Goal: Book appointment/travel/reservation

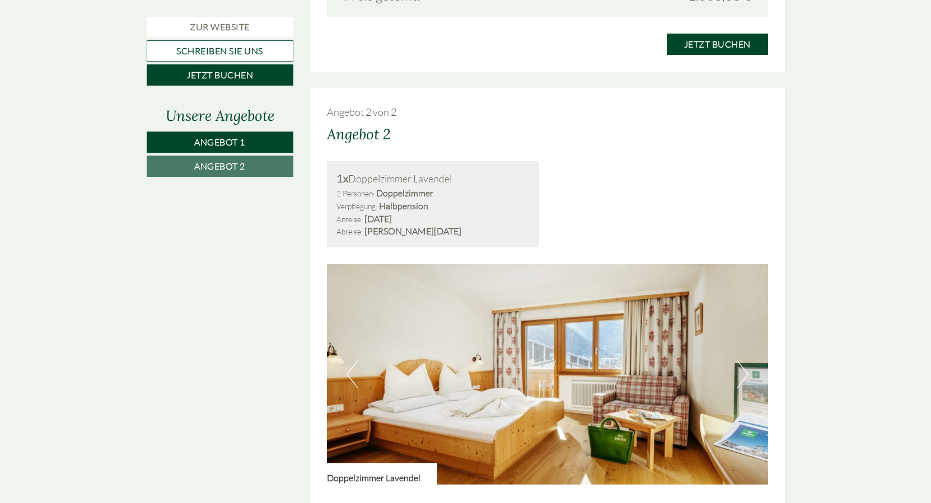
scroll to position [1199, 0]
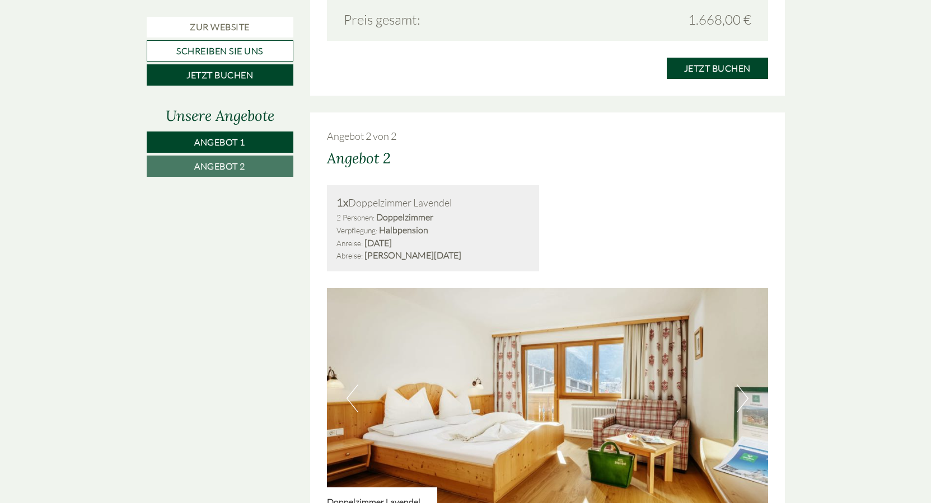
click at [734, 402] on img at bounding box center [547, 398] width 441 height 221
click at [739, 402] on button "Next" at bounding box center [743, 399] width 12 height 28
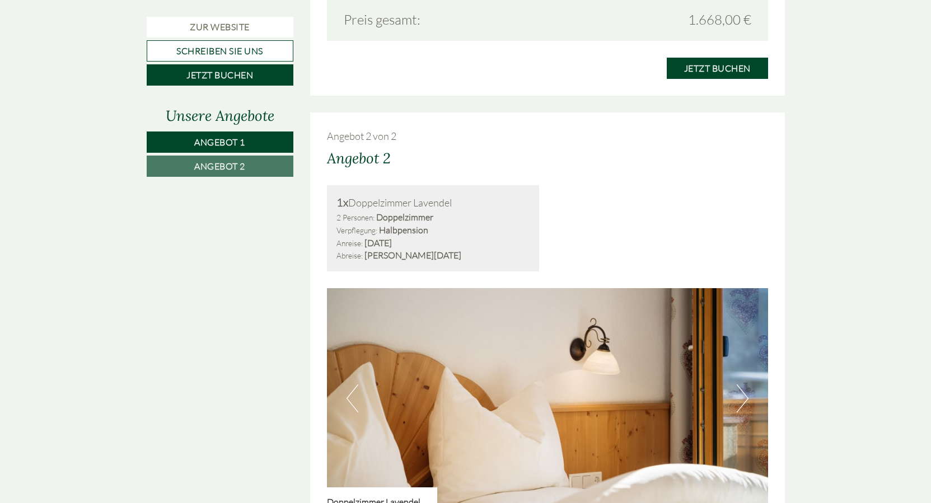
click at [739, 402] on button "Next" at bounding box center [743, 399] width 12 height 28
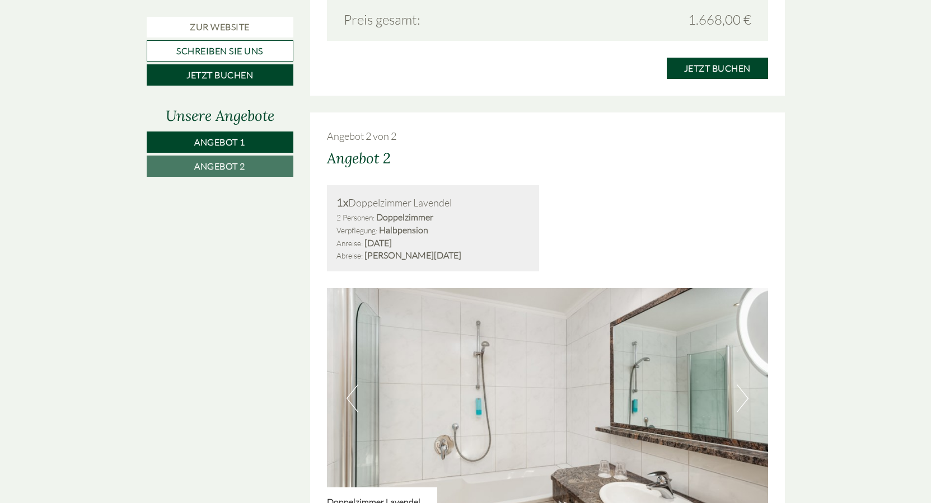
click at [739, 402] on button "Next" at bounding box center [743, 399] width 12 height 28
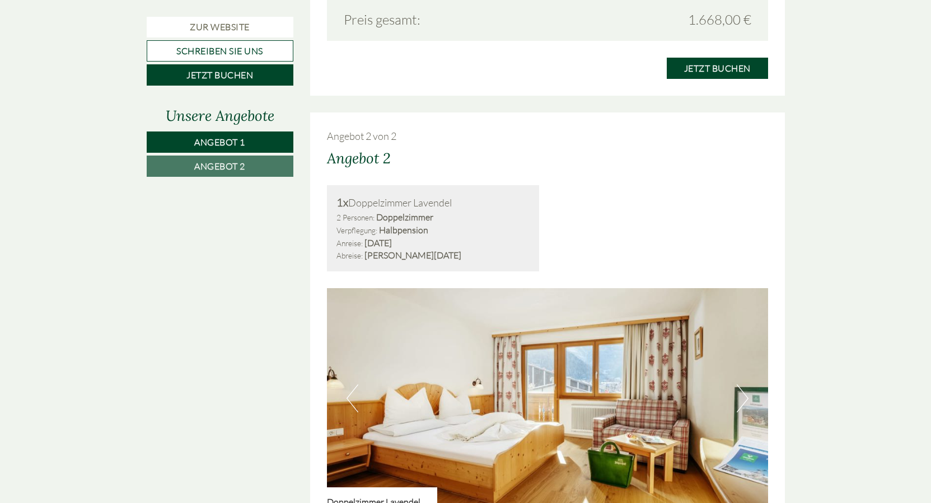
click at [739, 402] on button "Next" at bounding box center [743, 399] width 12 height 28
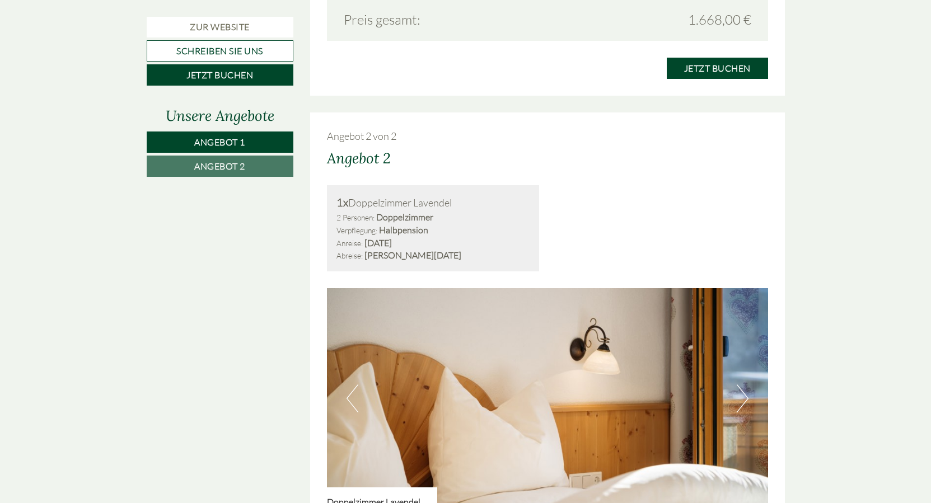
click at [739, 402] on button "Next" at bounding box center [743, 399] width 12 height 28
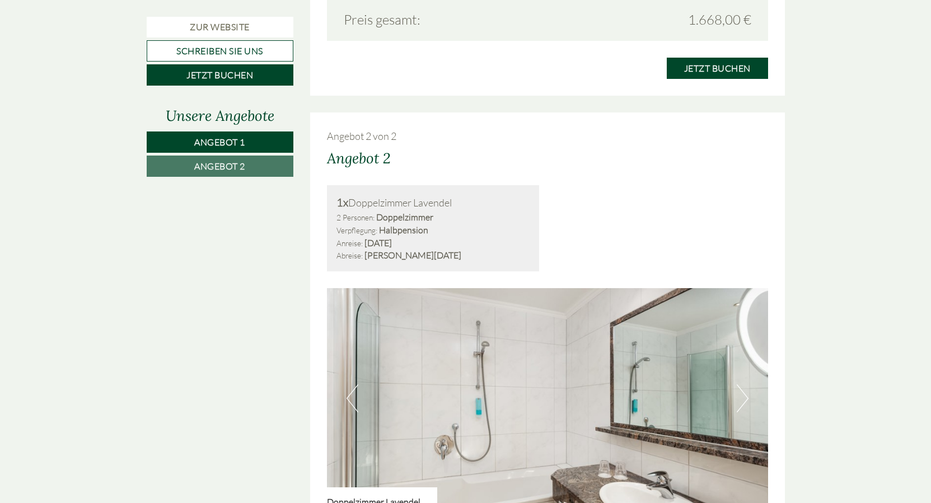
click at [748, 399] on button "Next" at bounding box center [743, 399] width 12 height 28
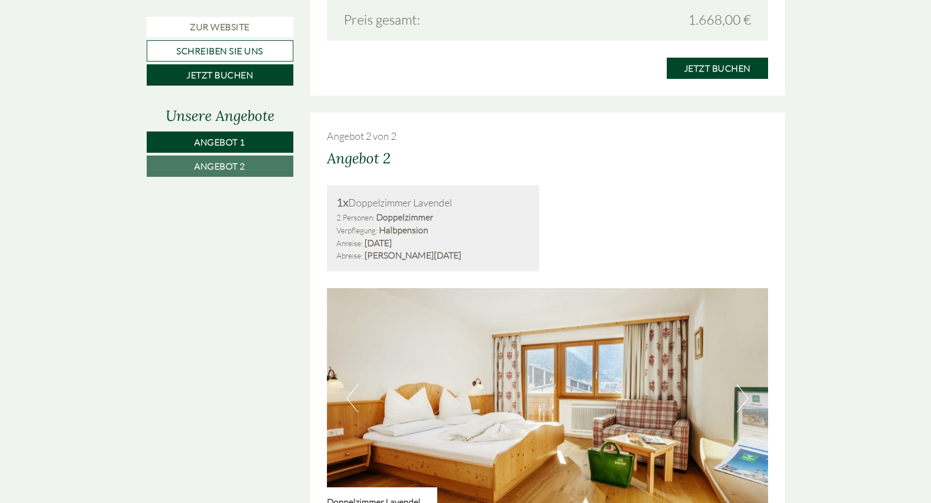
click at [748, 399] on button "Next" at bounding box center [743, 399] width 12 height 28
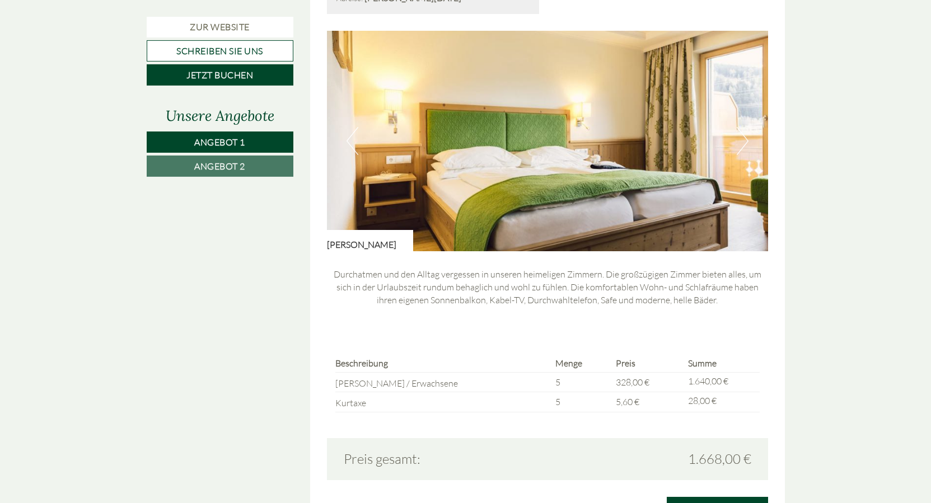
scroll to position [743, 0]
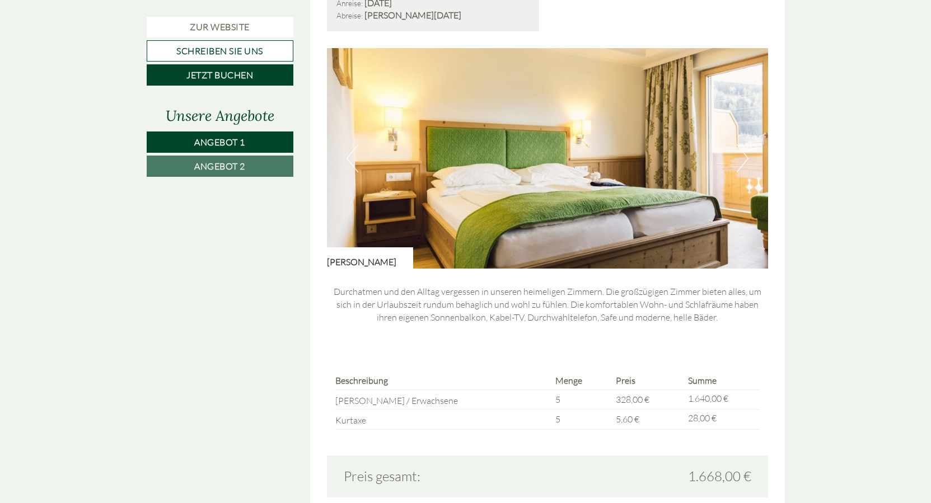
click at [747, 161] on button "Next" at bounding box center [743, 158] width 12 height 28
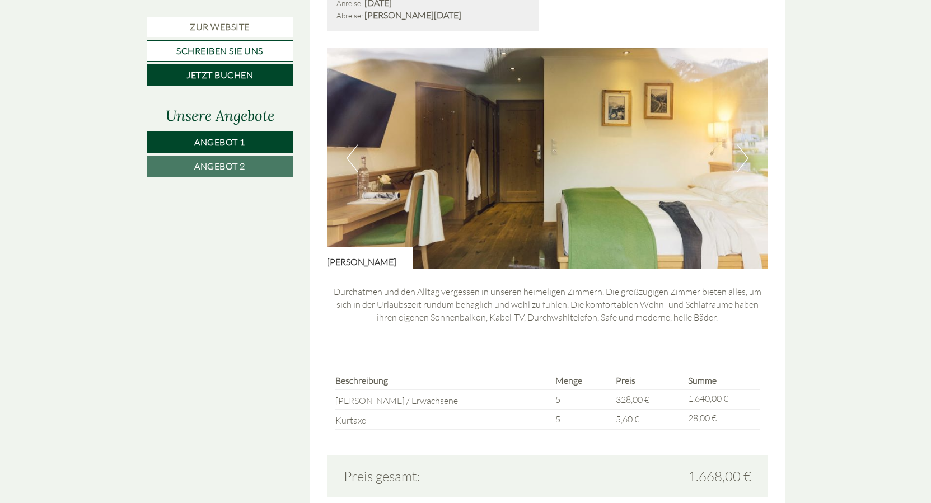
click at [747, 161] on button "Next" at bounding box center [743, 158] width 12 height 28
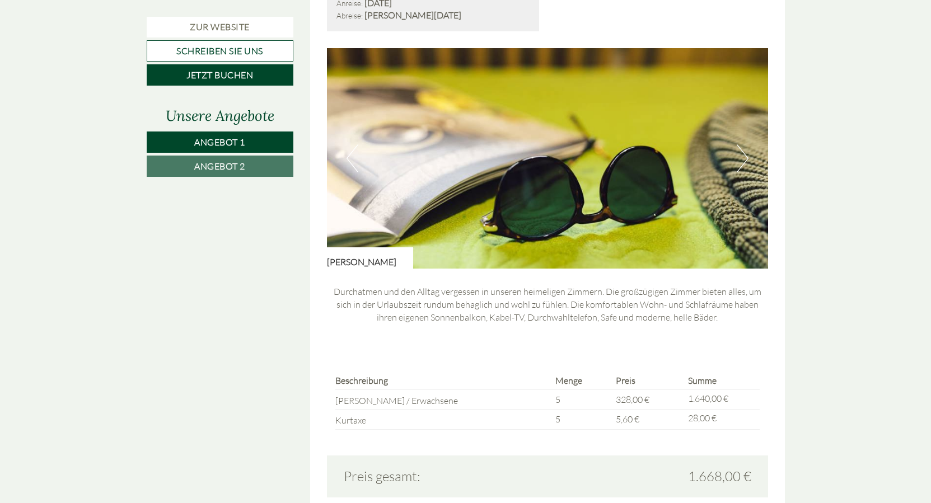
click at [747, 161] on button "Next" at bounding box center [743, 158] width 12 height 28
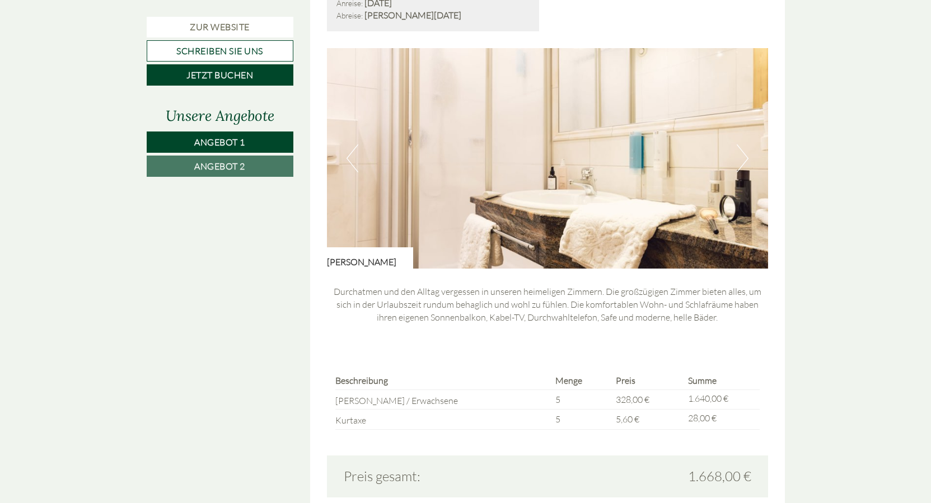
click at [747, 161] on button "Next" at bounding box center [743, 158] width 12 height 28
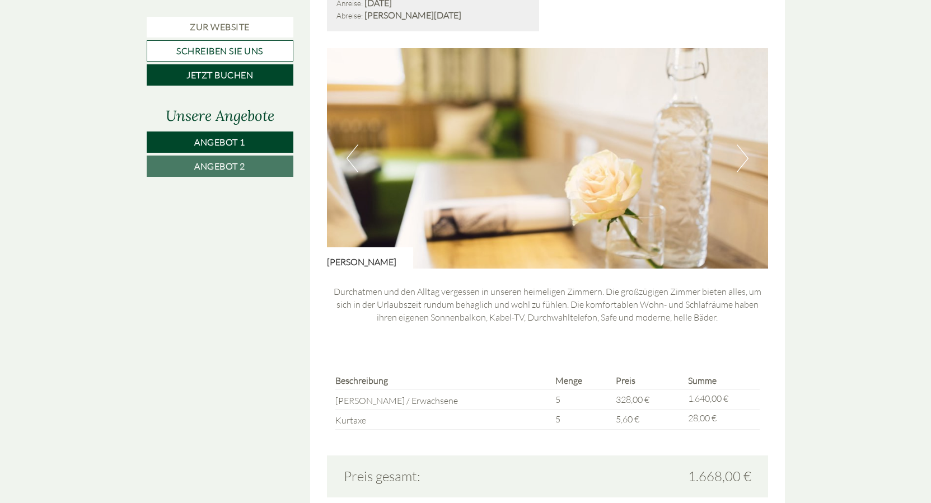
click at [745, 161] on button "Next" at bounding box center [743, 158] width 12 height 28
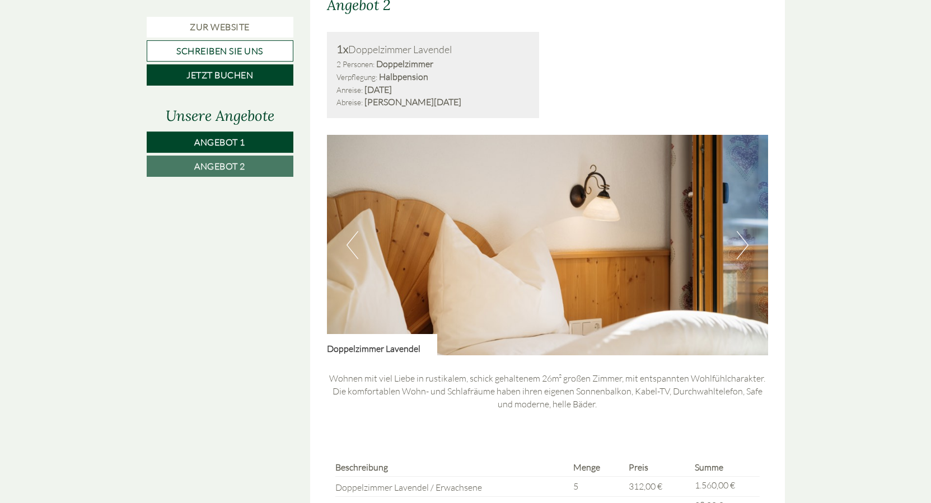
scroll to position [1371, 0]
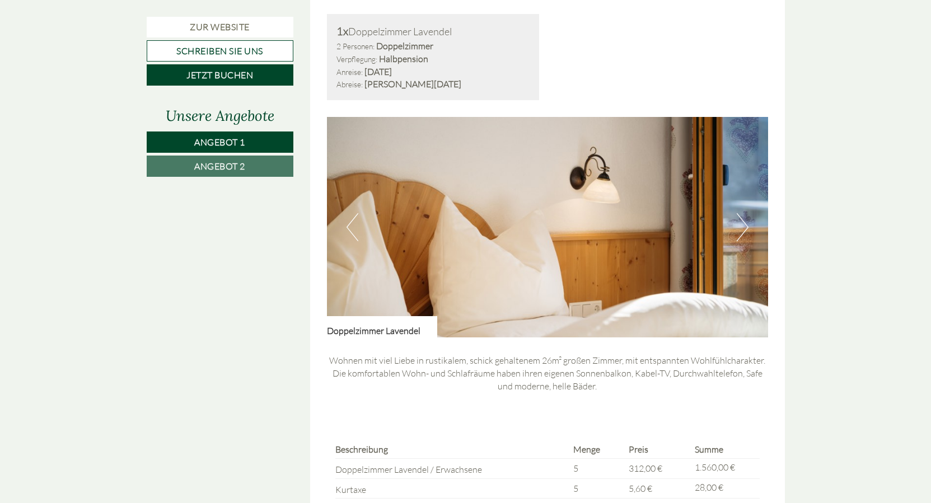
click at [743, 223] on button "Next" at bounding box center [743, 227] width 12 height 28
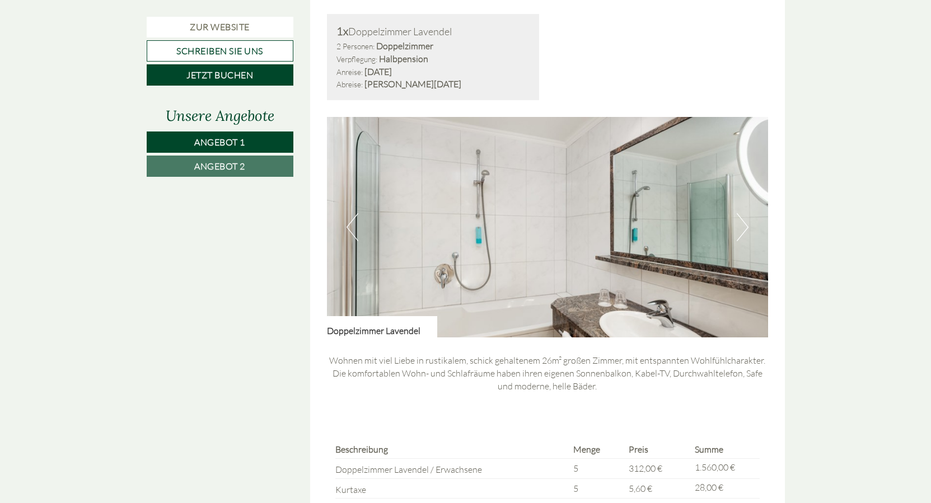
click at [743, 223] on button "Next" at bounding box center [743, 227] width 12 height 28
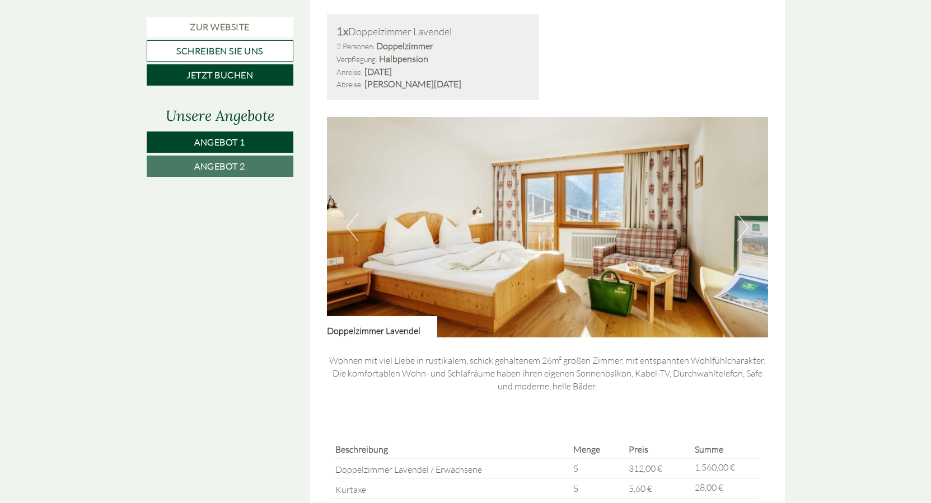
click at [743, 223] on button "Next" at bounding box center [743, 227] width 12 height 28
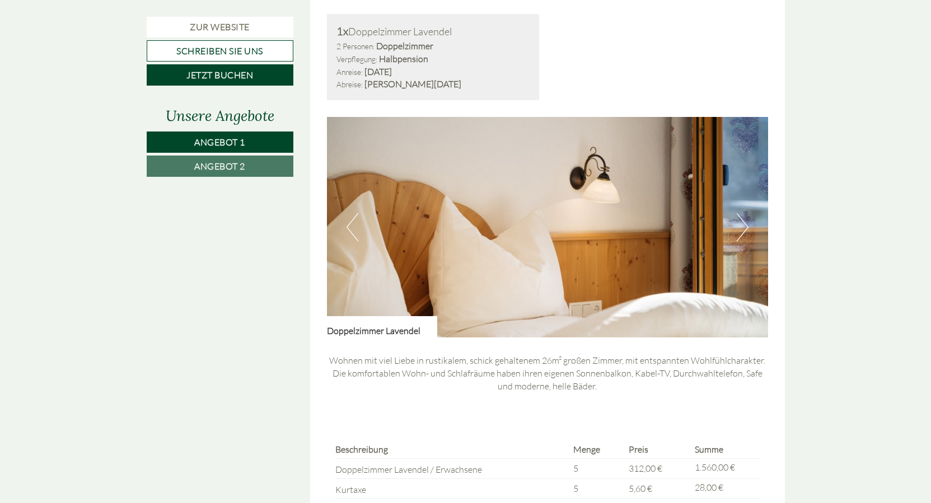
click at [743, 223] on button "Next" at bounding box center [743, 227] width 12 height 28
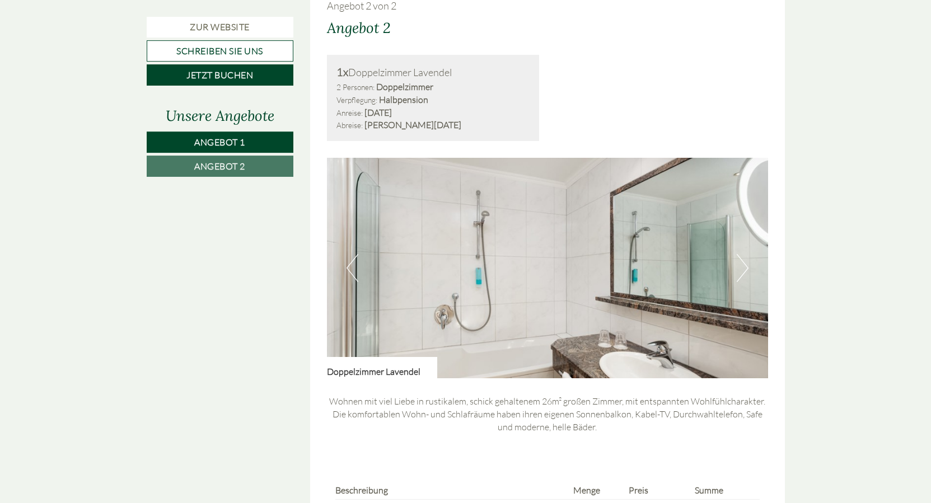
scroll to position [1485, 0]
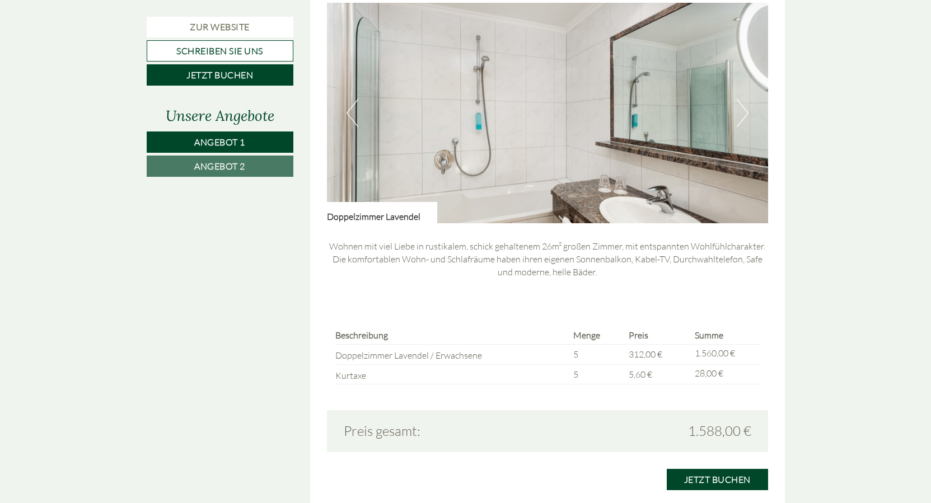
click at [737, 120] on button "Next" at bounding box center [743, 113] width 12 height 28
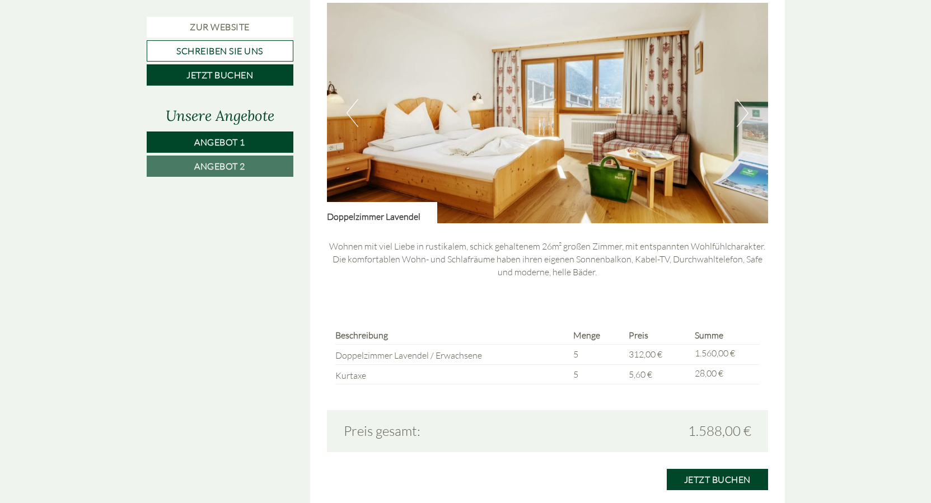
click at [737, 120] on button "Next" at bounding box center [743, 113] width 12 height 28
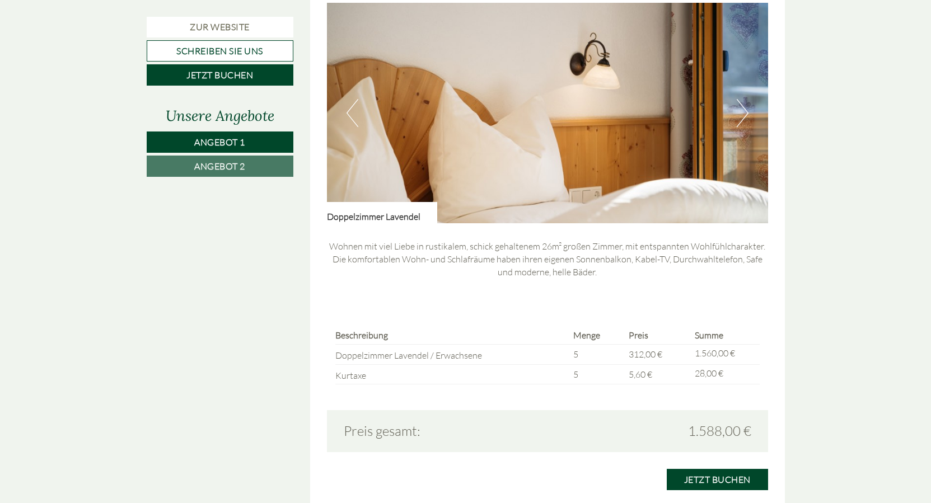
click at [737, 120] on button "Next" at bounding box center [743, 113] width 12 height 28
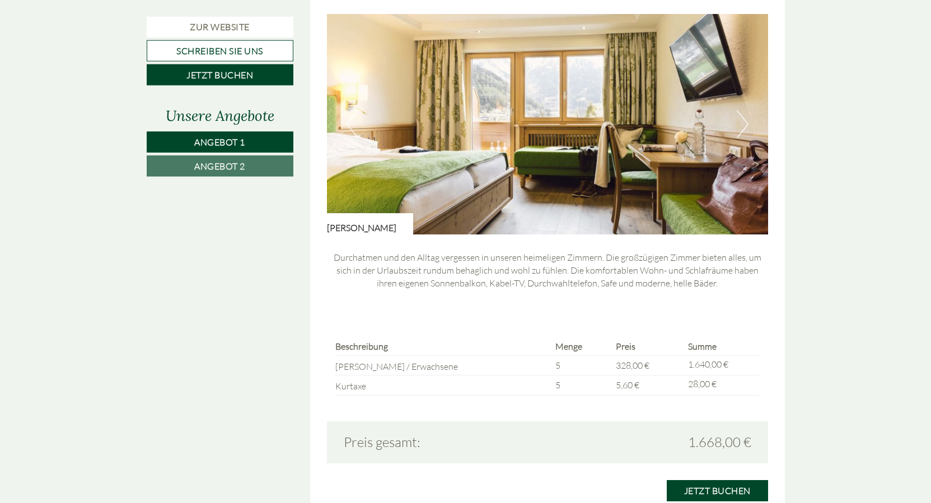
scroll to position [743, 0]
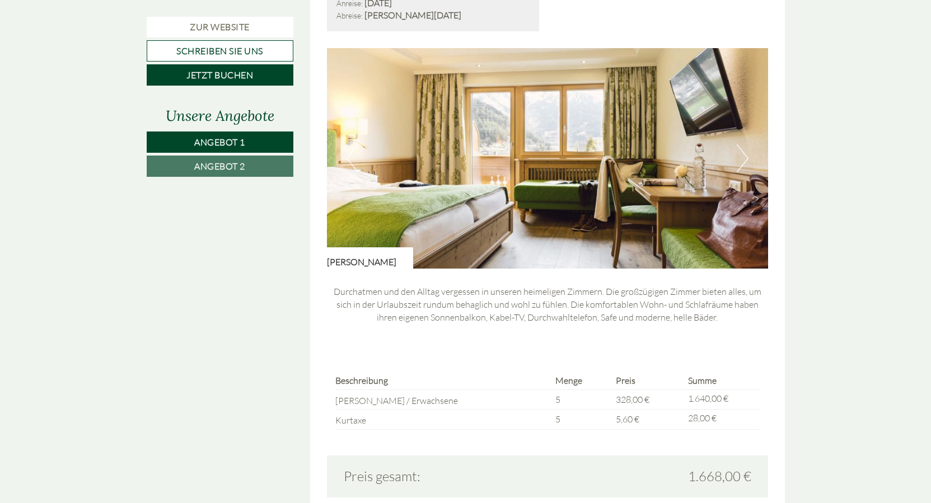
click at [737, 164] on button "Next" at bounding box center [743, 158] width 12 height 28
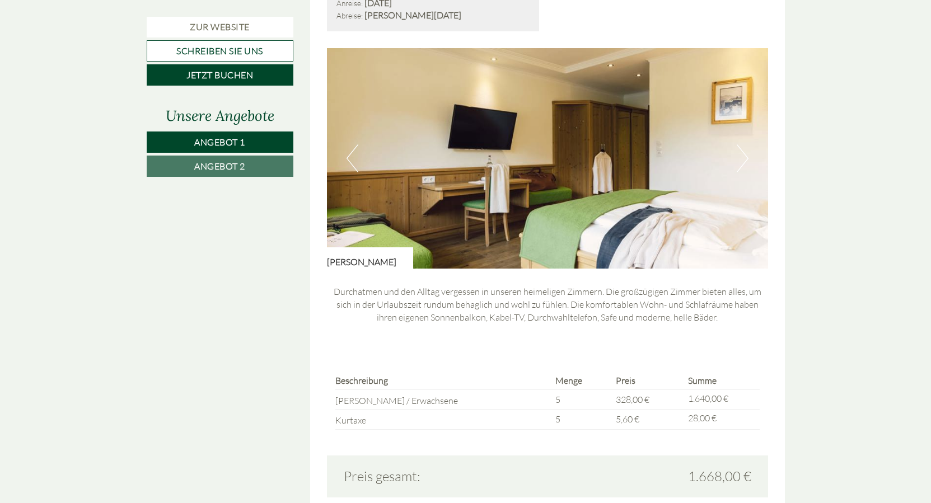
click at [737, 164] on button "Next" at bounding box center [743, 158] width 12 height 28
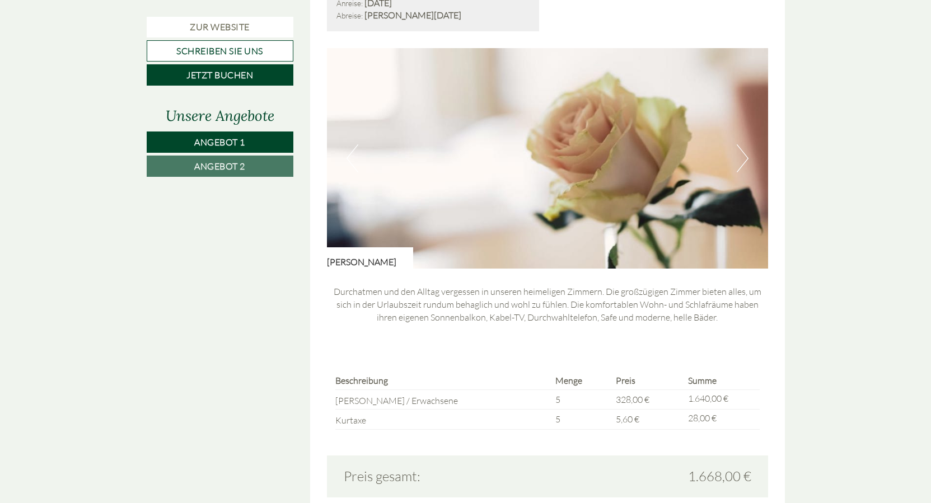
click at [737, 164] on button "Next" at bounding box center [743, 158] width 12 height 28
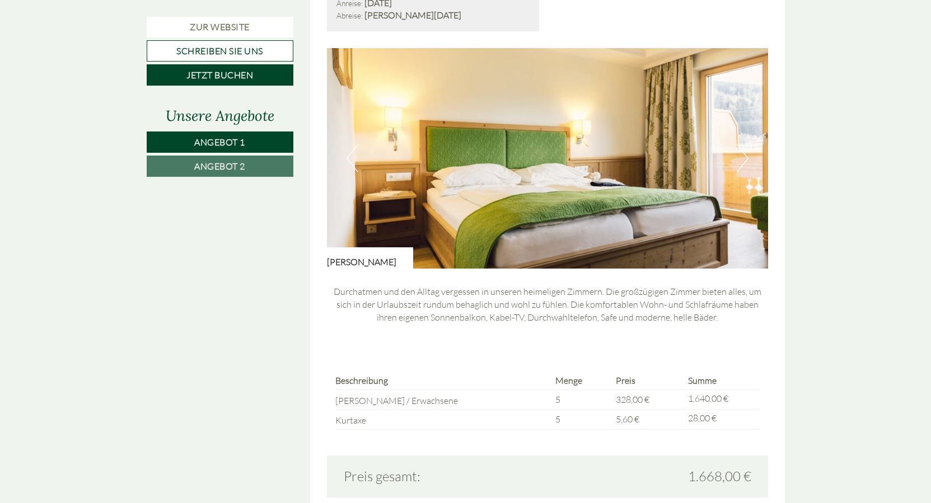
click at [737, 164] on button "Next" at bounding box center [743, 158] width 12 height 28
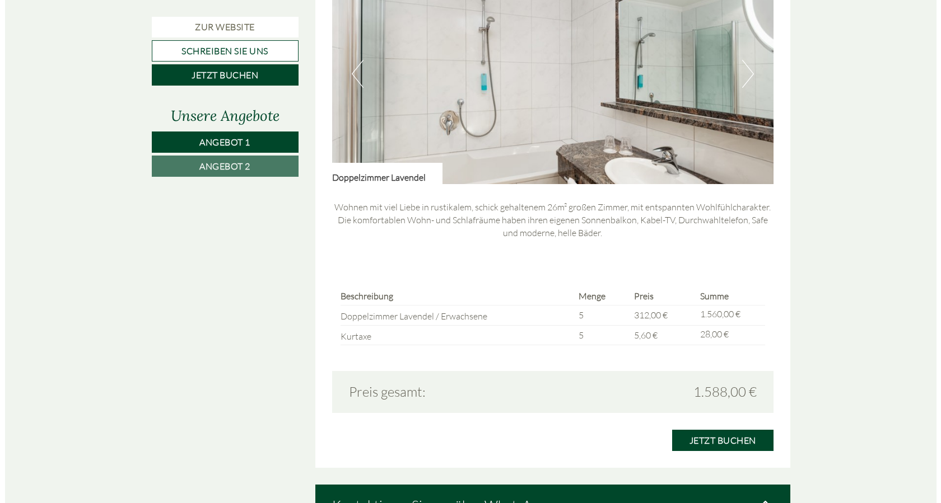
scroll to position [1599, 0]
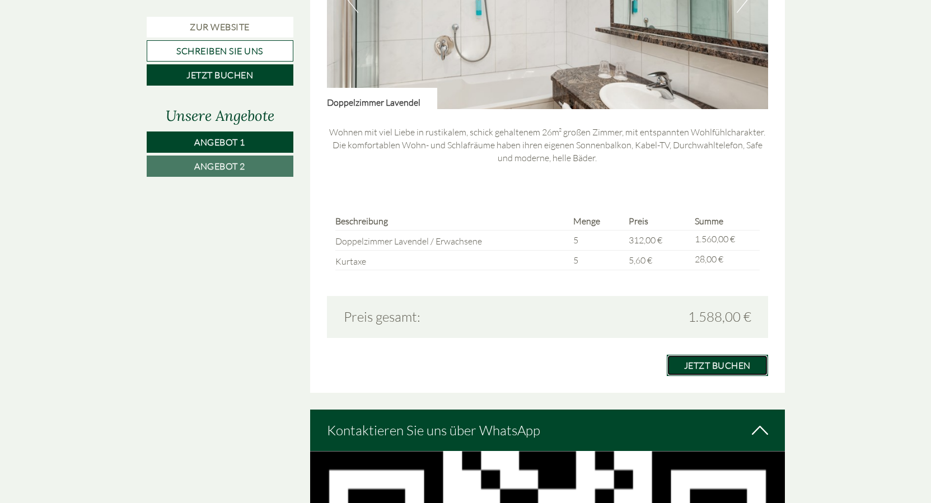
click at [730, 368] on link "Jetzt buchen" at bounding box center [717, 365] width 101 height 21
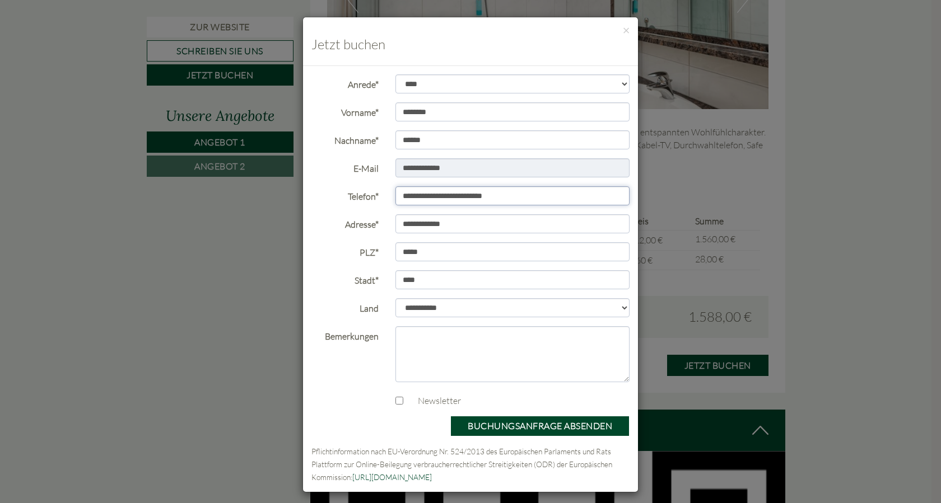
drag, startPoint x: 443, startPoint y: 197, endPoint x: 362, endPoint y: 195, distance: 81.2
click at [362, 195] on div "**********" at bounding box center [470, 196] width 335 height 20
type input "**********"
click at [426, 346] on textarea "Bemerkungen" at bounding box center [512, 354] width 235 height 56
type textarea "*"
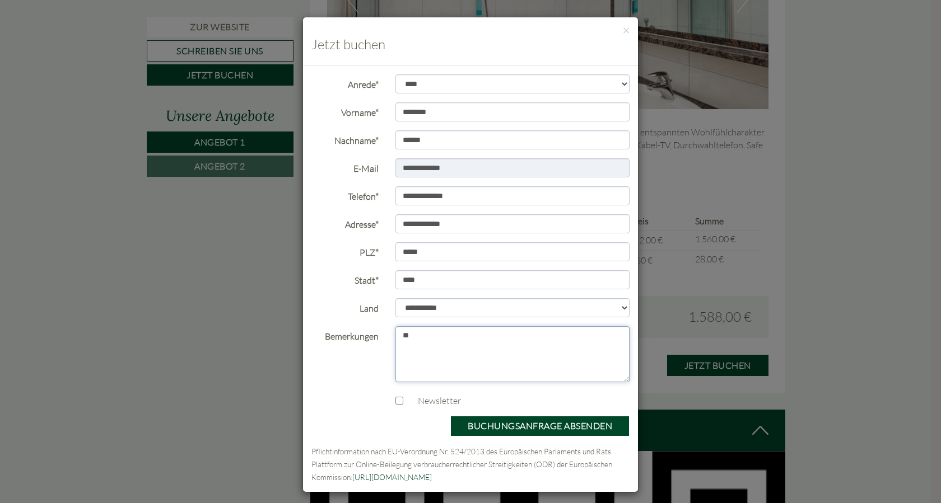
type textarea "*"
click at [427, 361] on textarea "**********" at bounding box center [512, 354] width 235 height 56
click at [566, 356] on textarea "**********" at bounding box center [512, 354] width 235 height 56
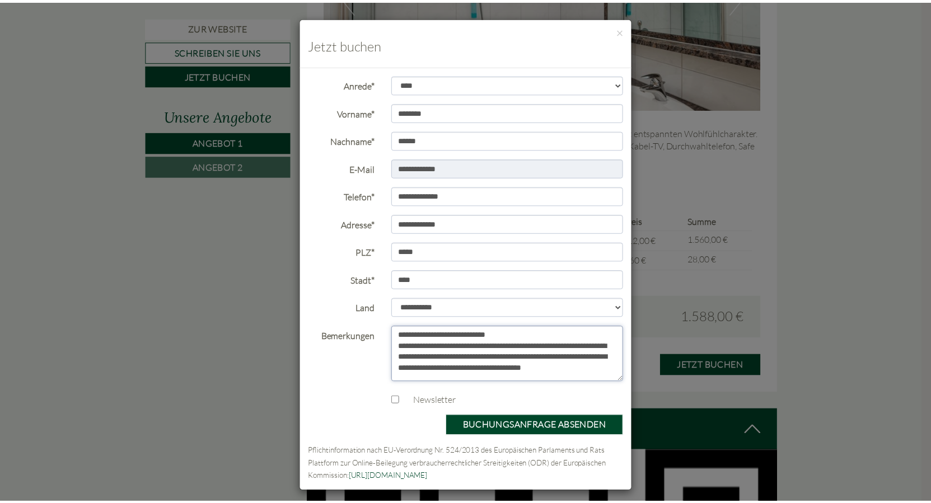
scroll to position [4, 0]
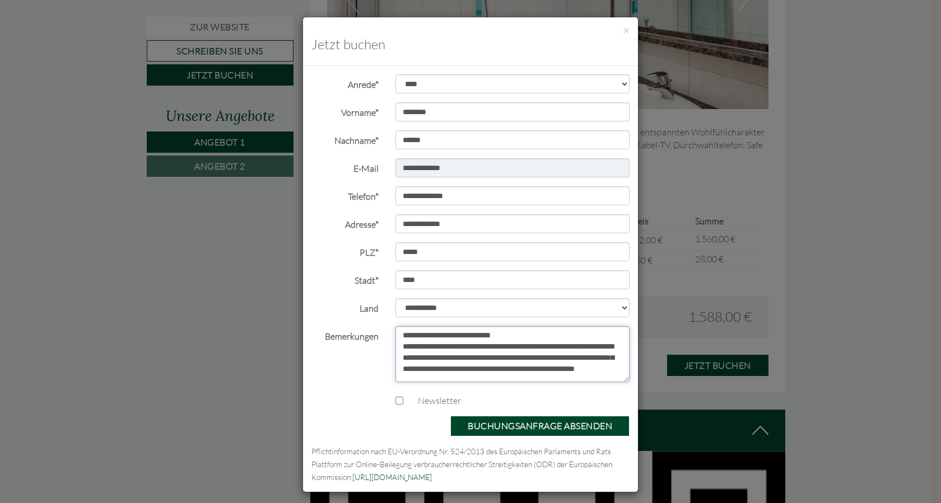
type textarea "**********"
click at [536, 426] on button "Buchungsanfrage absenden" at bounding box center [539, 426] width 179 height 21
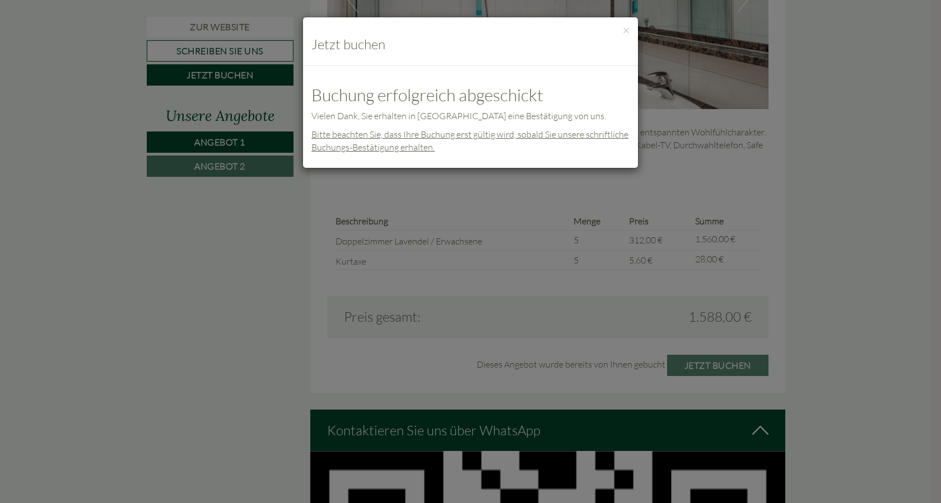
click at [788, 171] on div "**********" at bounding box center [470, 251] width 941 height 503
